Goal: Complete application form: Complete application form

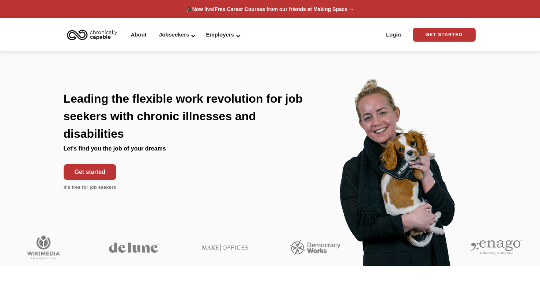
click at [94, 170] on link "Get started" at bounding box center [90, 172] width 53 height 16
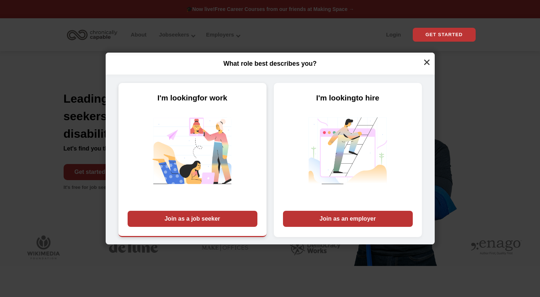
click at [188, 223] on div "Join as a job seeker" at bounding box center [193, 219] width 130 height 16
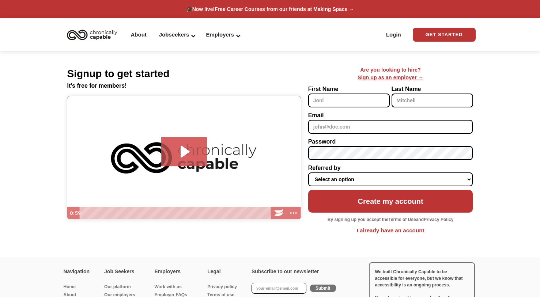
click at [360, 102] on input "First Name" at bounding box center [349, 101] width 82 height 14
type input "[PERSON_NAME]"
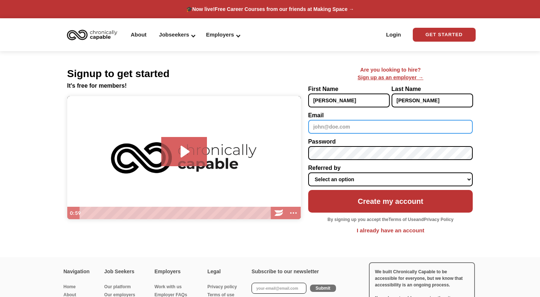
type input "[EMAIL_ADDRESS][DOMAIN_NAME]"
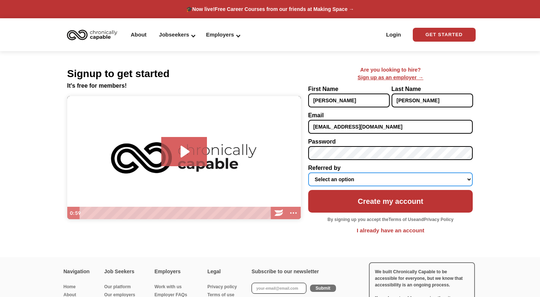
click at [359, 182] on select "Select an option Instagram Facebook Twitter Search Engine News Article Word of …" at bounding box center [390, 180] width 165 height 14
select select "Search Engine"
click at [308, 173] on select "Select an option Instagram Facebook Twitter Search Engine News Article Word of …" at bounding box center [390, 180] width 165 height 14
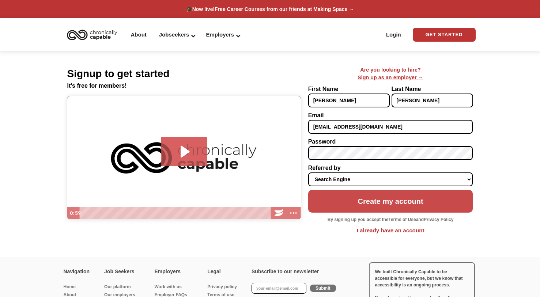
click at [376, 206] on input "Create my account" at bounding box center [390, 201] width 165 height 23
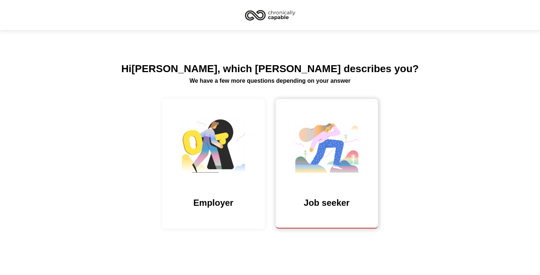
click at [341, 147] on img at bounding box center [326, 148] width 73 height 71
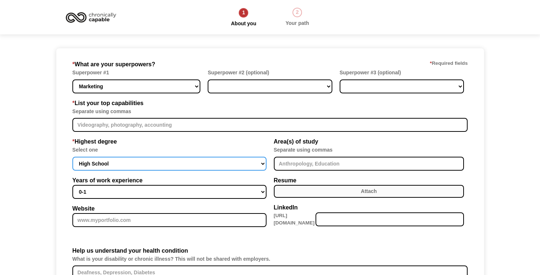
click at [101, 164] on select "High School Associates Bachelors Master's PhD" at bounding box center [169, 164] width 194 height 14
select select "bachelors"
click at [72, 157] on select "High School Associates Bachelors Master's PhD" at bounding box center [169, 164] width 194 height 14
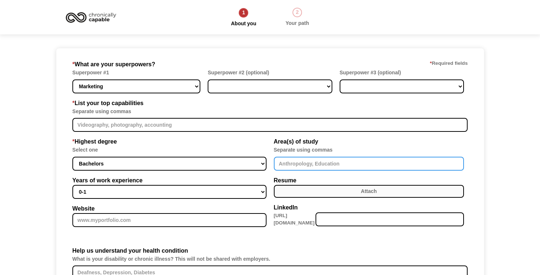
click at [316, 163] on input "Member-Create-Step1" at bounding box center [369, 164] width 191 height 14
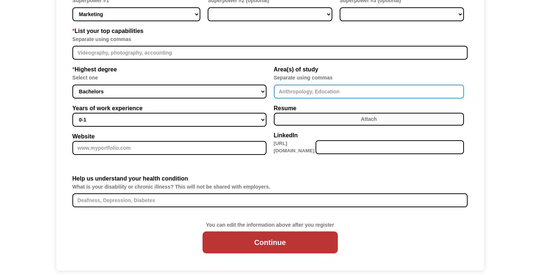
scroll to position [81, 0]
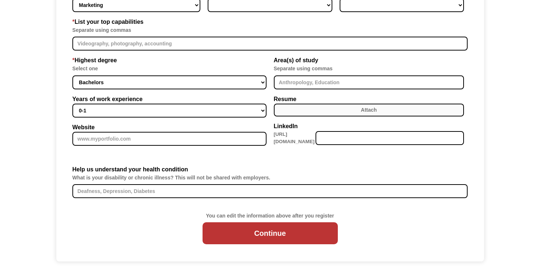
click at [306, 110] on label "Attach" at bounding box center [369, 110] width 191 height 13
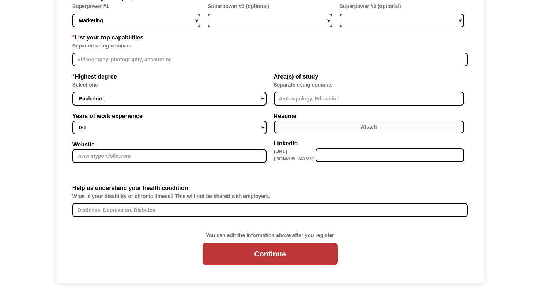
scroll to position [68, 0]
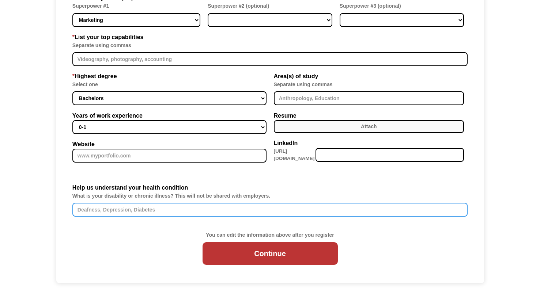
click at [189, 211] on input "Help us understand your health condition" at bounding box center [269, 210] width 395 height 14
click at [145, 209] on input "Ehlers Danlos, Pots, Chronic Migraines," at bounding box center [269, 210] width 395 height 14
click at [145, 209] on input "[PERSON_NAME] Danlos, Pots, Chronic Migraines," at bounding box center [269, 210] width 395 height 14
click at [194, 212] on input "[PERSON_NAME] Danlos, Pots, Chronic Migraines," at bounding box center [269, 210] width 395 height 14
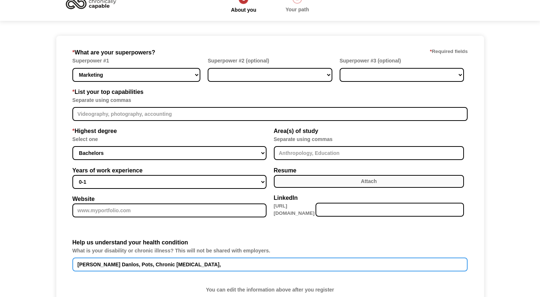
scroll to position [0, 0]
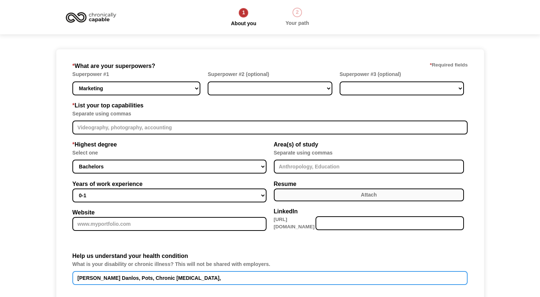
type input "Ehlers Danlos, Pots, Chronic Migraines,"
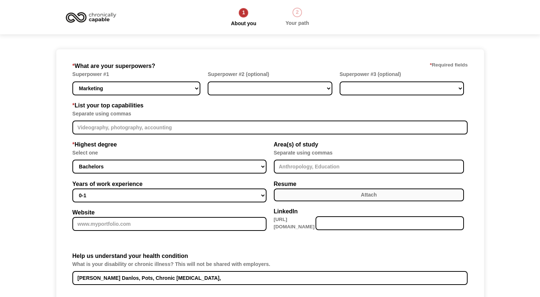
click at [164, 207] on div "* Highest degree Select one High School Associates Bachelors Master's PhD Years…" at bounding box center [171, 188] width 198 height 97
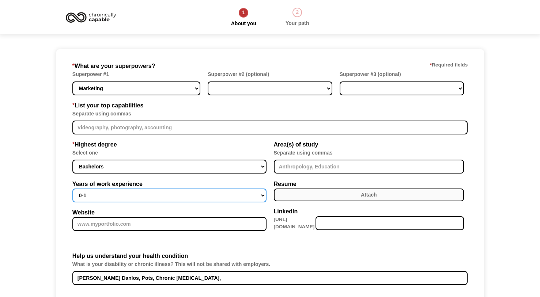
click at [154, 198] on select "0-1 2-4 5-10 11-15 15+" at bounding box center [169, 196] width 194 height 14
select select "5-10"
click at [72, 189] on select "0-1 2-4 5-10 11-15 15+" at bounding box center [169, 196] width 194 height 14
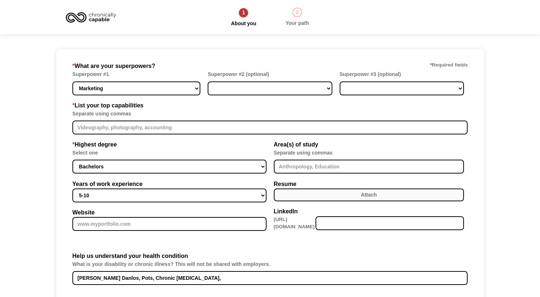
click at [317, 191] on label "Attach" at bounding box center [369, 195] width 191 height 13
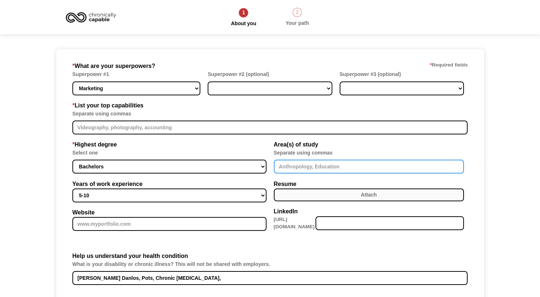
click at [322, 163] on input "Member-Create-Step1" at bounding box center [369, 167] width 191 height 14
type input "Animation, Buisness Management"
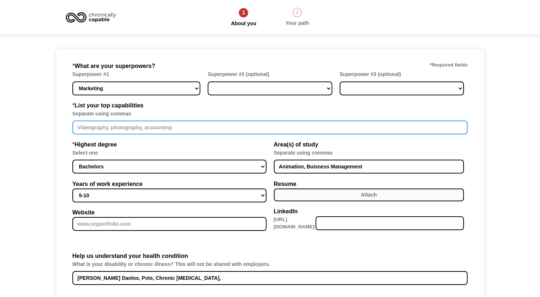
click at [131, 132] on input "Member-Create-Step1" at bounding box center [269, 128] width 395 height 14
drag, startPoint x: 120, startPoint y: 128, endPoint x: 105, endPoint y: 128, distance: 14.6
click at [105, 128] on input "Member-Create-Step1" at bounding box center [269, 128] width 395 height 14
type input "V"
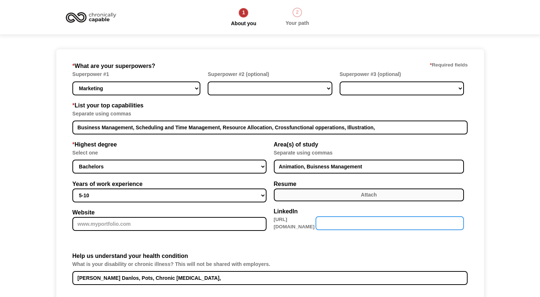
click at [390, 218] on input "Member-Create-Step1" at bounding box center [390, 224] width 148 height 14
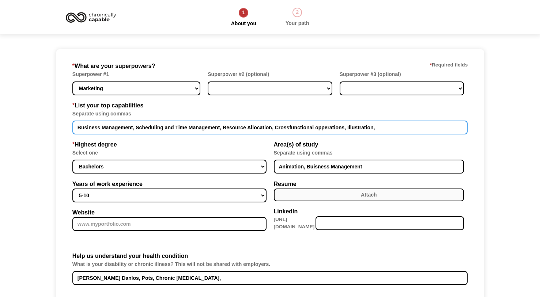
click at [415, 127] on input "Business Management, Scheduling and Time Management, Resource Allocation, Cross…" at bounding box center [269, 128] width 395 height 14
type input "Business Management, Scheduling and Time Management, Resource Allocation, Cross…"
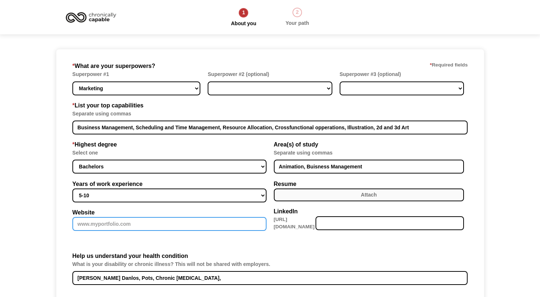
click at [121, 224] on input "Website" at bounding box center [169, 224] width 194 height 14
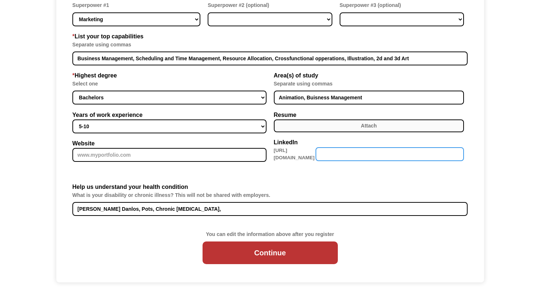
click at [354, 156] on input "Member-Create-Step1" at bounding box center [390, 154] width 148 height 14
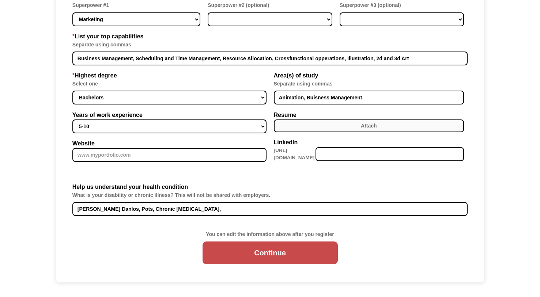
click at [261, 255] on input "Continue" at bounding box center [270, 253] width 135 height 23
type input "Please wait..."
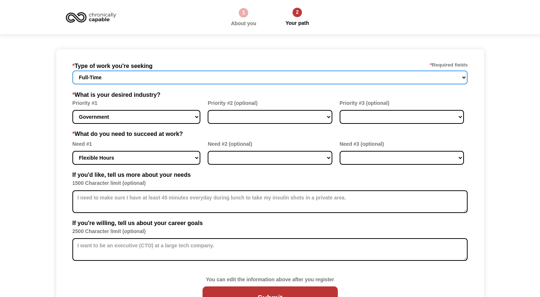
click at [152, 76] on select "Full-Time Part-Time Both Full-Time and Part-Time" at bounding box center [269, 78] width 395 height 14
select select "Both Full-Time and Part-Time"
click at [72, 71] on select "Full-Time Part-Time Both Full-Time and Part-Time" at bounding box center [269, 78] width 395 height 14
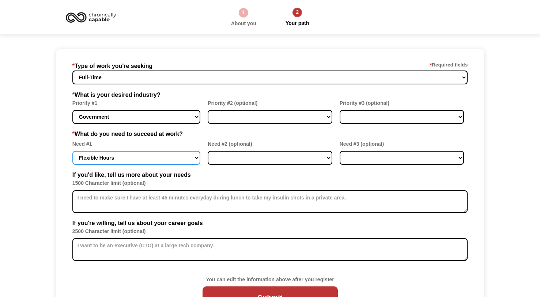
click at [142, 157] on select "Flexible Hours Remote Work Service Animal On-site Accommodations Visual Support…" at bounding box center [136, 158] width 128 height 14
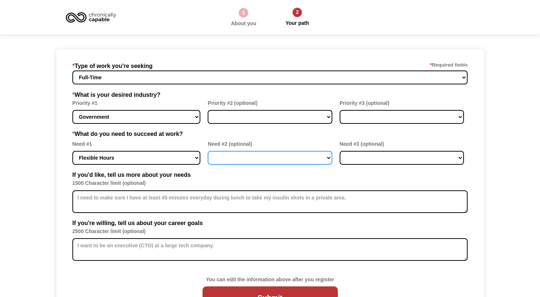
click at [226, 161] on select "Flexible Hours Remote Work Service Animal On-site Accommodations Visual Support…" at bounding box center [270, 158] width 124 height 14
select select "Remote Work"
click at [208, 151] on select "Flexible Hours Remote Work Service Animal On-site Accommodations Visual Support…" at bounding box center [270, 158] width 124 height 14
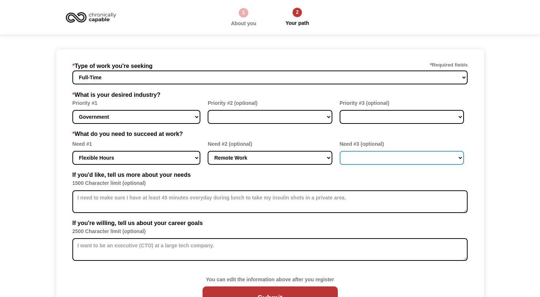
click at [388, 157] on select "Flexible Hours Remote Work Service Animal On-site Accommodations Visual Support…" at bounding box center [402, 158] width 124 height 14
click at [302, 172] on label "If you'd like, tell us more about your needs" at bounding box center [269, 175] width 395 height 9
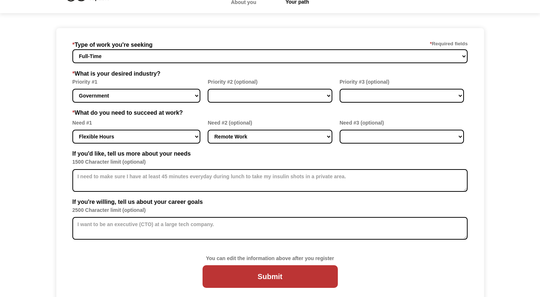
scroll to position [30, 0]
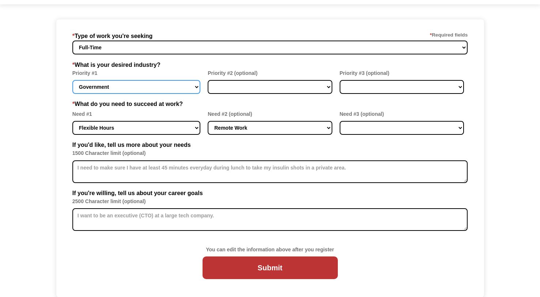
click at [118, 87] on select "Government Finance & Insurance Health & Social Care Tech & Engineering Creative…" at bounding box center [136, 87] width 128 height 14
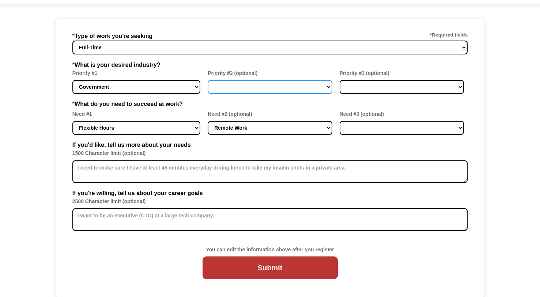
click at [241, 87] on select "Government Finance & Insurance Health & Social Care Tech & Engineering Creative…" at bounding box center [270, 87] width 124 height 14
select select "Administrative"
click at [208, 80] on select "Government Finance & Insurance Health & Social Care Tech & Engineering Creative…" at bounding box center [270, 87] width 124 height 14
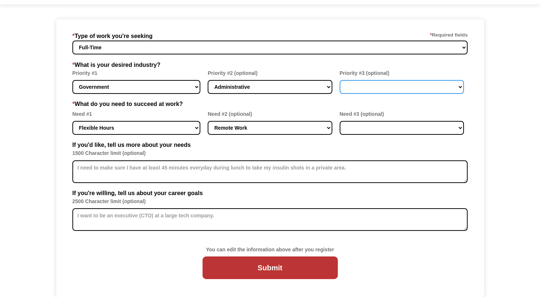
click at [370, 87] on select "Government Finance & Insurance Health & Social Care Tech & Engineering Creative…" at bounding box center [402, 87] width 124 height 14
select select "Health & Social Care"
click at [340, 80] on select "Government Finance & Insurance Health & Social Care Tech & Engineering Creative…" at bounding box center [402, 87] width 124 height 14
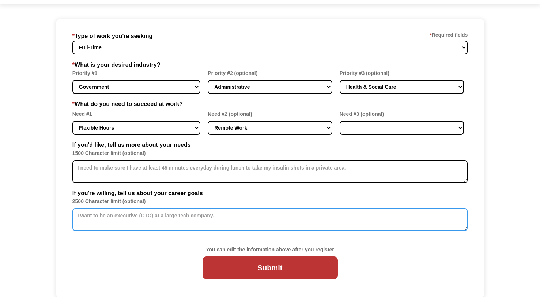
click at [171, 215] on textarea "Member-Update-Form-Step2" at bounding box center [269, 219] width 395 height 23
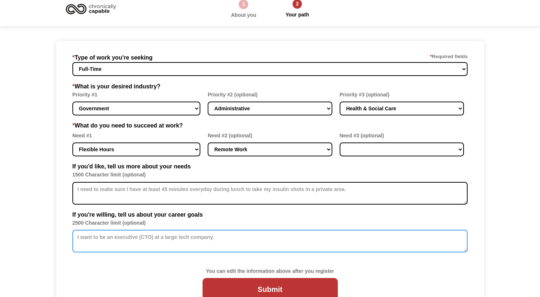
scroll to position [0, 0]
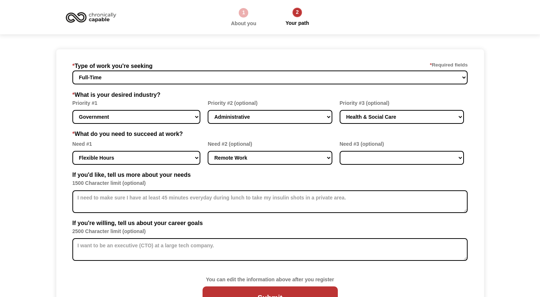
click at [241, 24] on div "About you" at bounding box center [243, 24] width 25 height 8
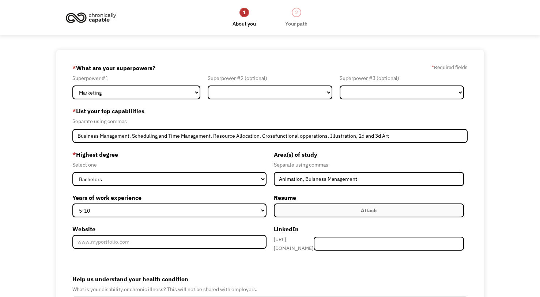
select select "bachelors"
select select "5-10"
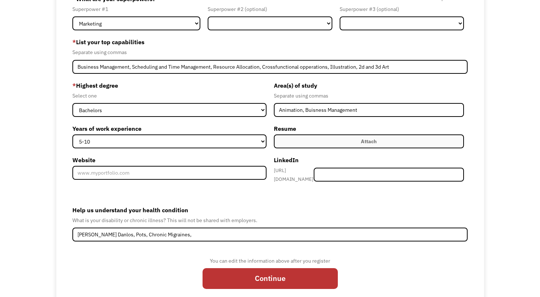
type input "Business Management, Scheduling and Time Management, Resource Allocation, Cross…"
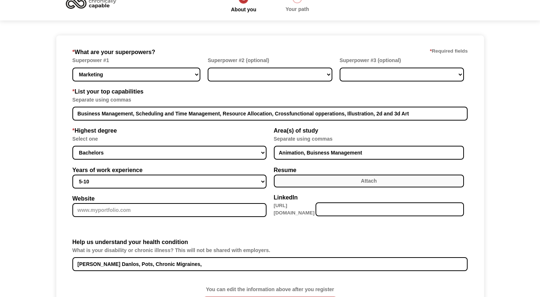
scroll to position [0, 0]
